Goal: Task Accomplishment & Management: Manage account settings

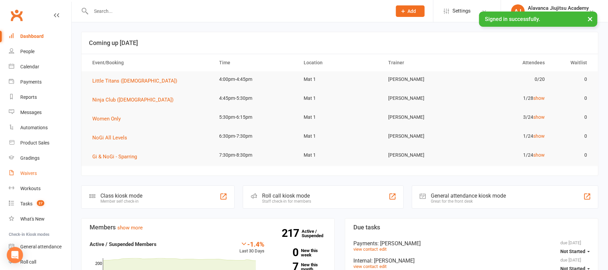
click at [30, 168] on link "Waivers" at bounding box center [40, 173] width 63 height 15
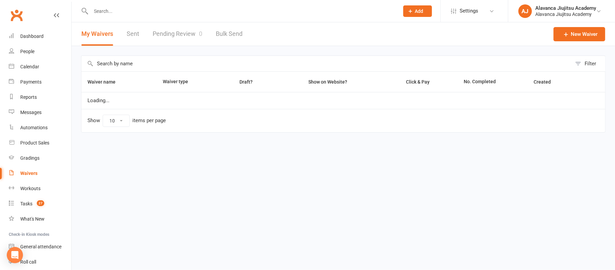
select select "100"
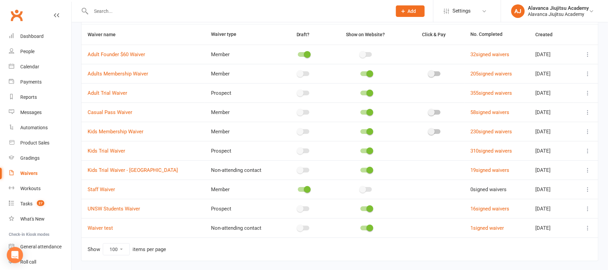
scroll to position [47, 0]
click at [498, 171] on link "19 signed waivers" at bounding box center [489, 171] width 39 height 6
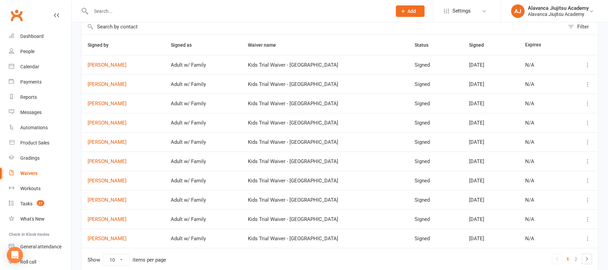
scroll to position [69, 0]
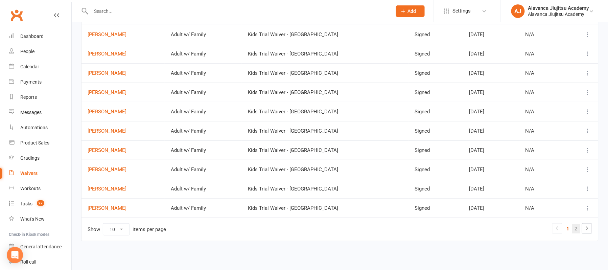
click at [574, 228] on link "2" at bounding box center [576, 228] width 8 height 9
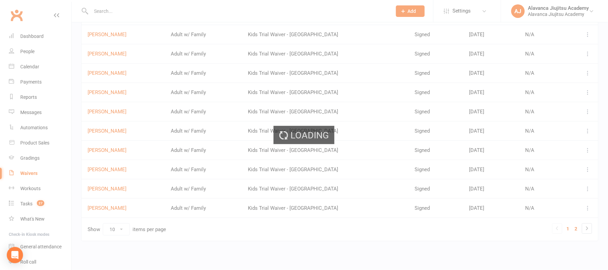
scroll to position [50, 0]
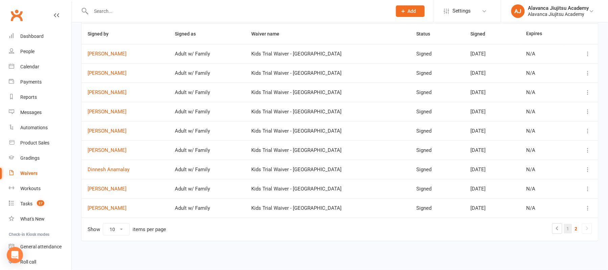
click at [570, 227] on link "1" at bounding box center [568, 228] width 8 height 9
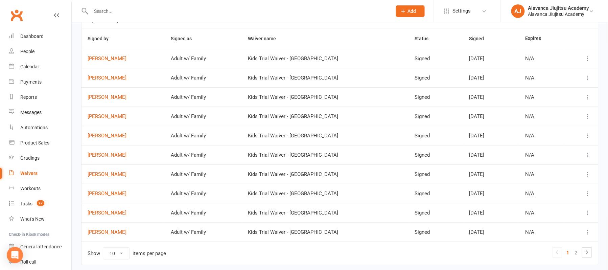
scroll to position [42, 0]
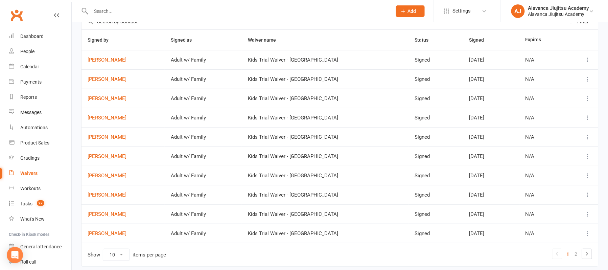
click at [108, 74] on td "[PERSON_NAME]" at bounding box center [122, 78] width 83 height 19
click at [106, 80] on link "[PERSON_NAME]" at bounding box center [123, 79] width 71 height 6
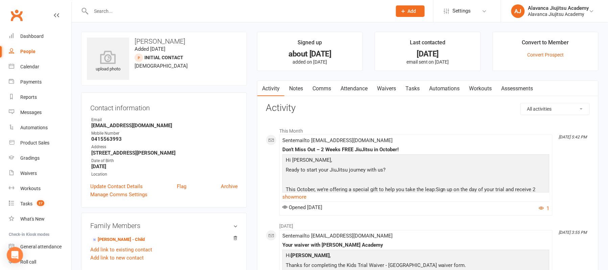
click at [387, 82] on link "Waivers" at bounding box center [386, 89] width 28 height 16
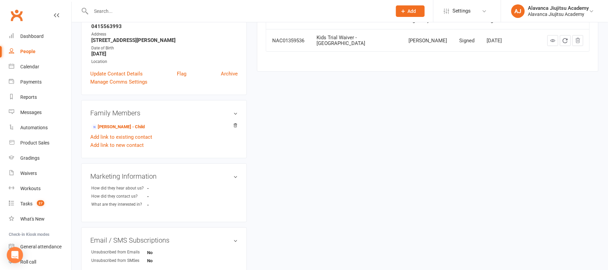
scroll to position [117, 0]
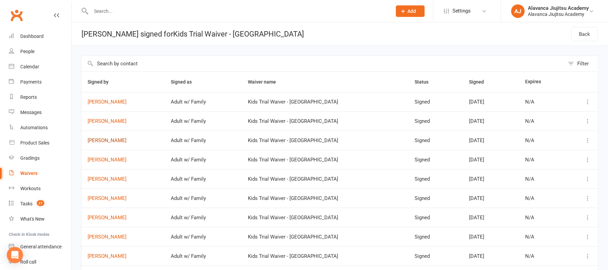
click at [118, 142] on link "[PERSON_NAME]" at bounding box center [123, 141] width 71 height 6
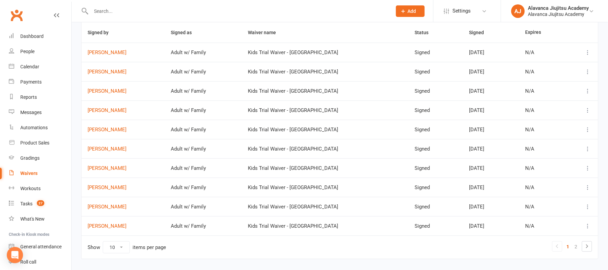
scroll to position [52, 0]
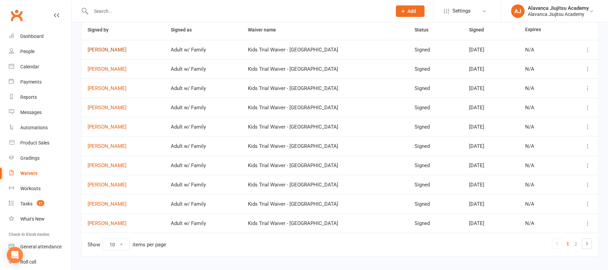
click at [112, 52] on link "[PERSON_NAME]" at bounding box center [123, 50] width 71 height 6
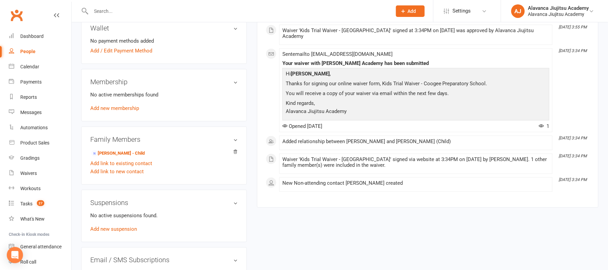
scroll to position [198, 0]
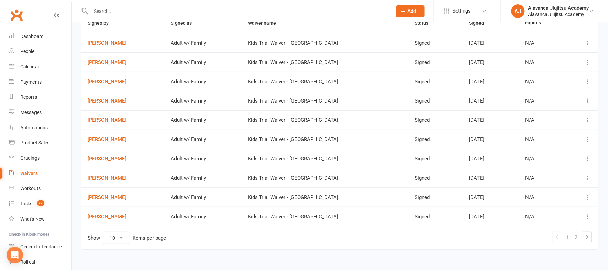
scroll to position [60, 0]
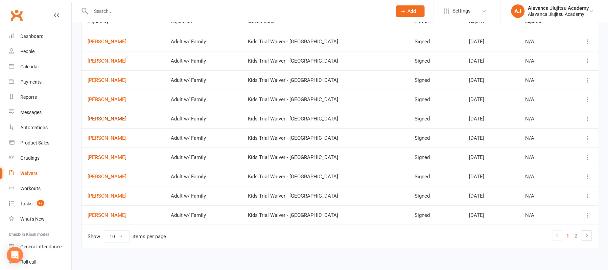
click at [113, 118] on link "[PERSON_NAME]" at bounding box center [123, 119] width 71 height 6
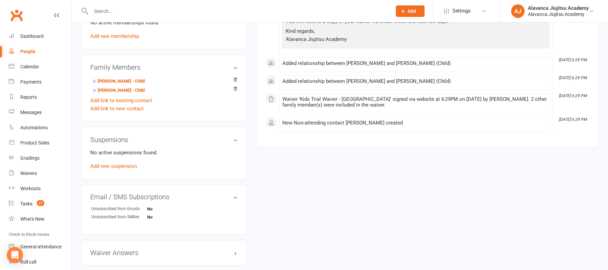
scroll to position [270, 0]
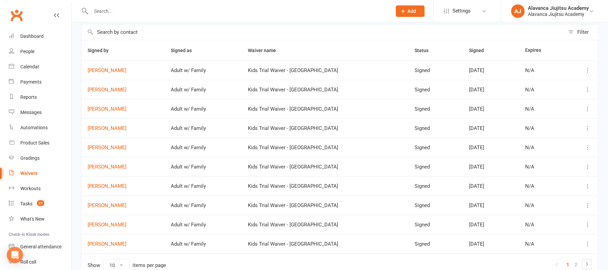
scroll to position [30, 0]
